Goal: Information Seeking & Learning: Learn about a topic

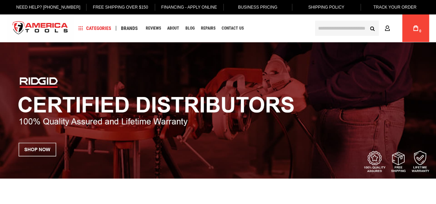
click at [42, 79] on img at bounding box center [218, 110] width 436 height 136
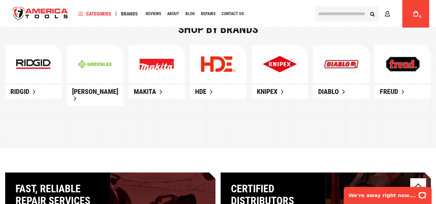
click at [32, 95] on link "Ridgid" at bounding box center [33, 92] width 56 height 14
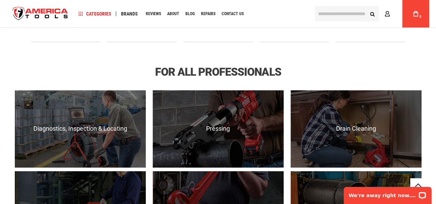
scroll to position [276, 0]
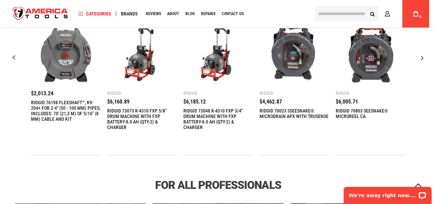
click at [137, 63] on img "2 / 22" at bounding box center [141, 51] width 69 height 69
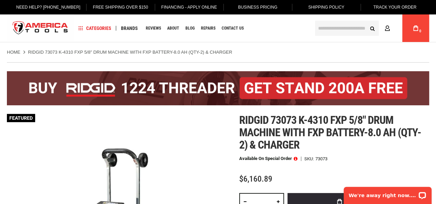
click at [341, 31] on input "text" at bounding box center [347, 28] width 64 height 15
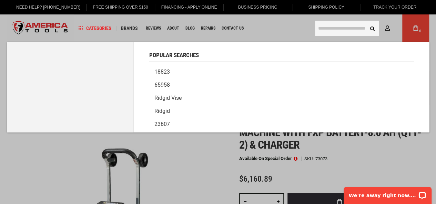
paste input "*****"
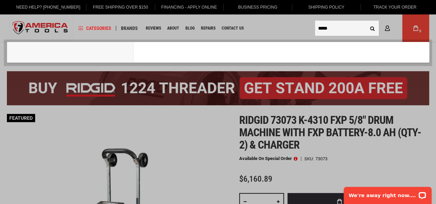
type input "*****"
click at [365, 22] on button "Search" at bounding box center [371, 28] width 13 height 13
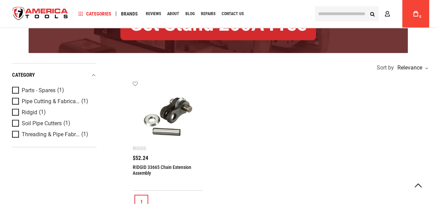
scroll to position [116, 0]
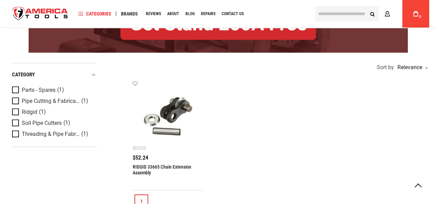
click at [172, 121] on img at bounding box center [167, 115] width 56 height 56
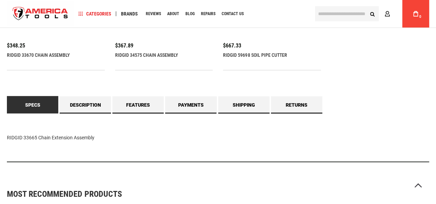
scroll to position [608, 0]
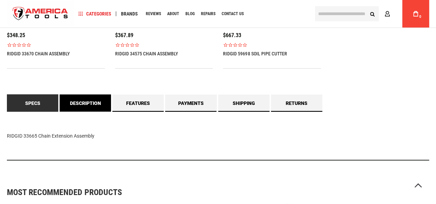
click at [80, 94] on link "Description" at bounding box center [85, 102] width 51 height 17
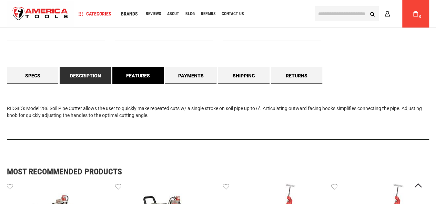
click at [129, 75] on link "Features" at bounding box center [137, 75] width 51 height 17
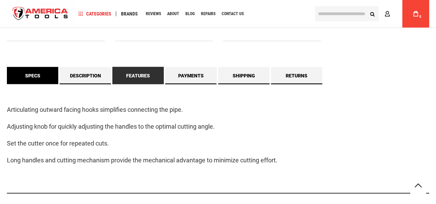
click at [38, 77] on link "Specs" at bounding box center [32, 75] width 51 height 17
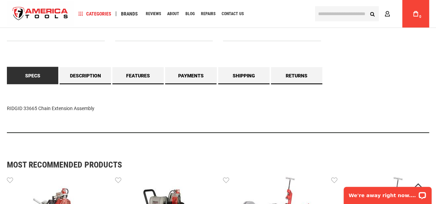
scroll to position [0, 0]
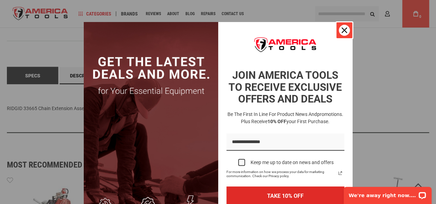
click at [339, 33] on div "Close" at bounding box center [344, 30] width 11 height 11
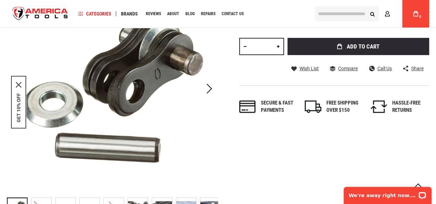
scroll to position [61, 0]
